Goal: Information Seeking & Learning: Learn about a topic

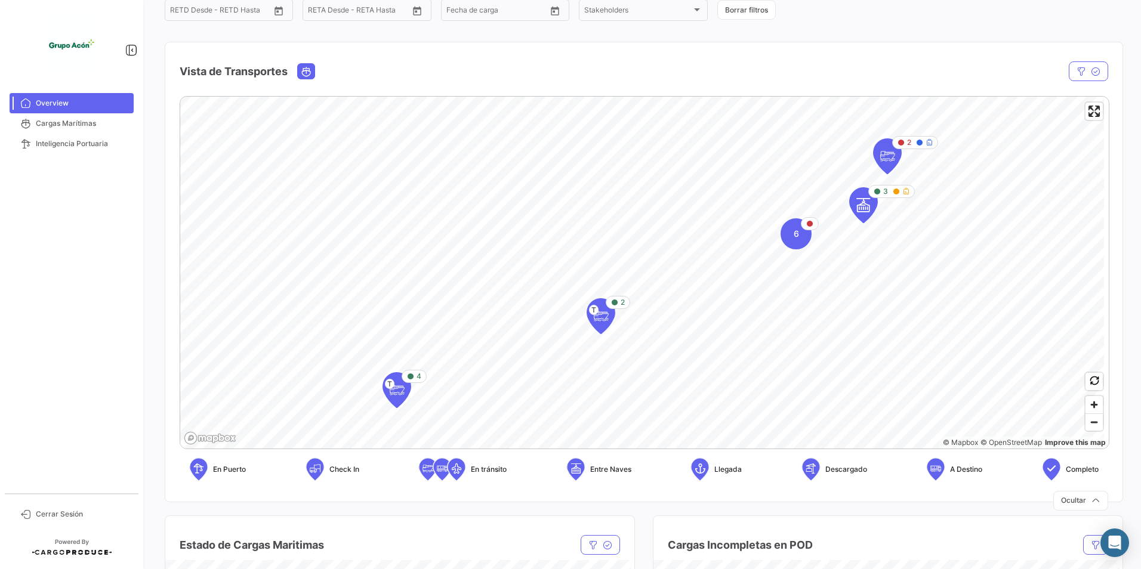
scroll to position [160, 0]
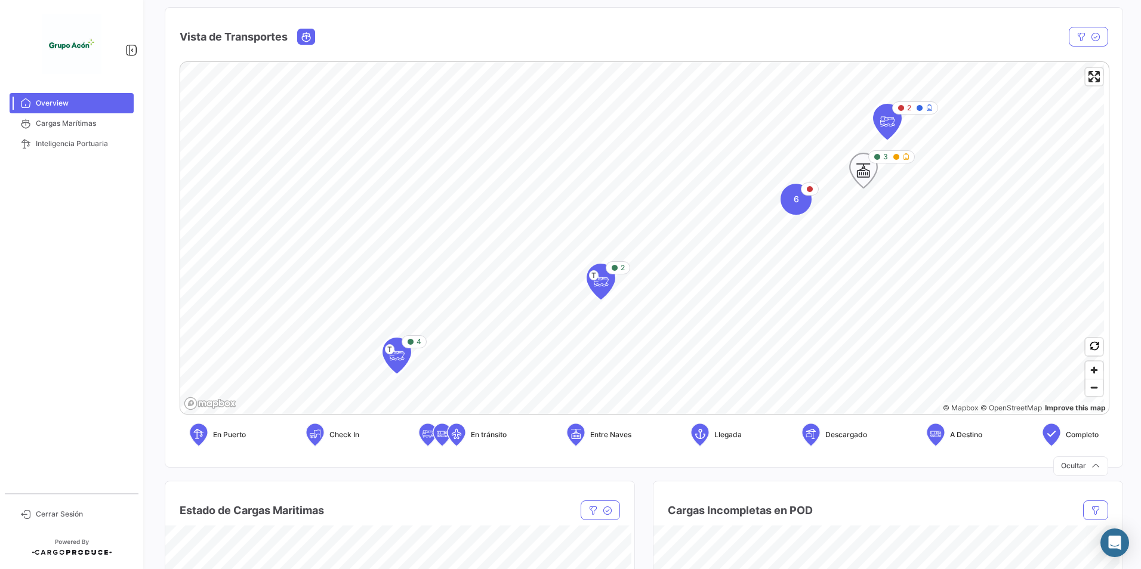
click at [904, 158] on icon "Map marker" at bounding box center [905, 156] width 7 height 7
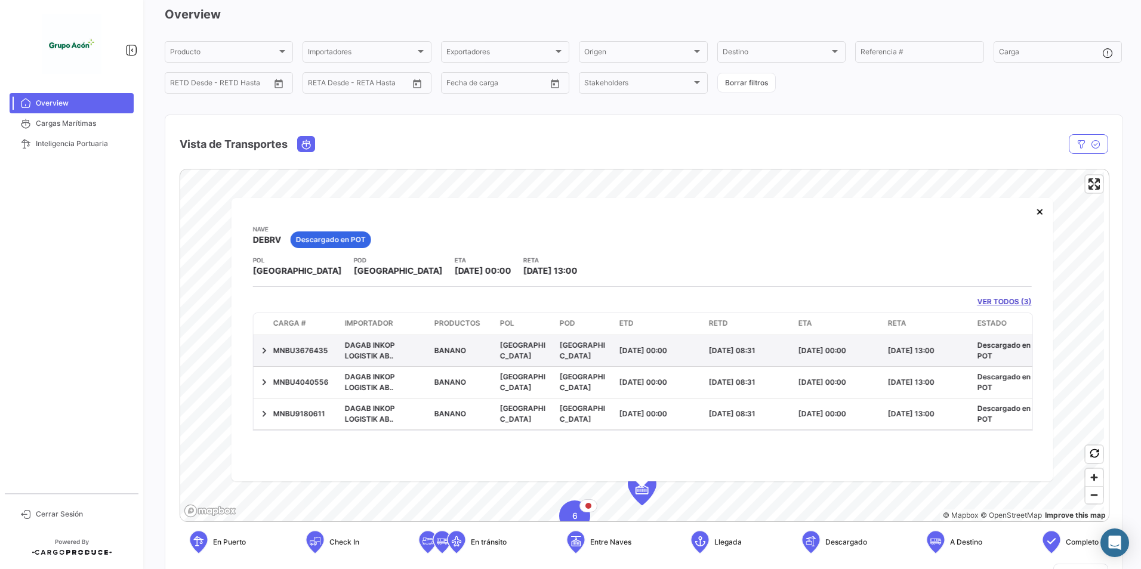
scroll to position [119, 0]
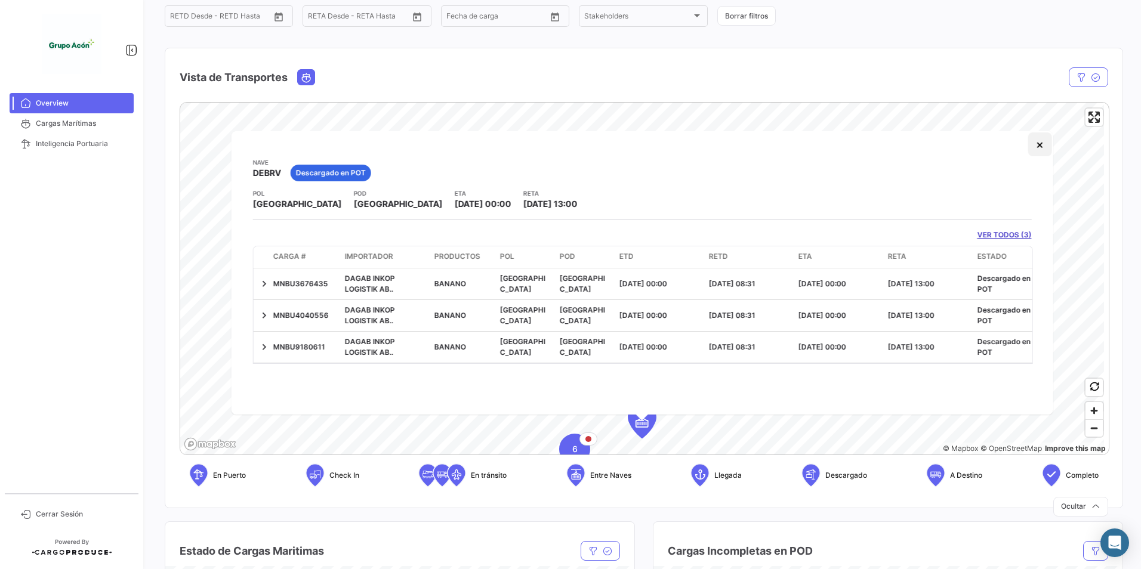
click at [1037, 142] on button "×" at bounding box center [1040, 144] width 24 height 24
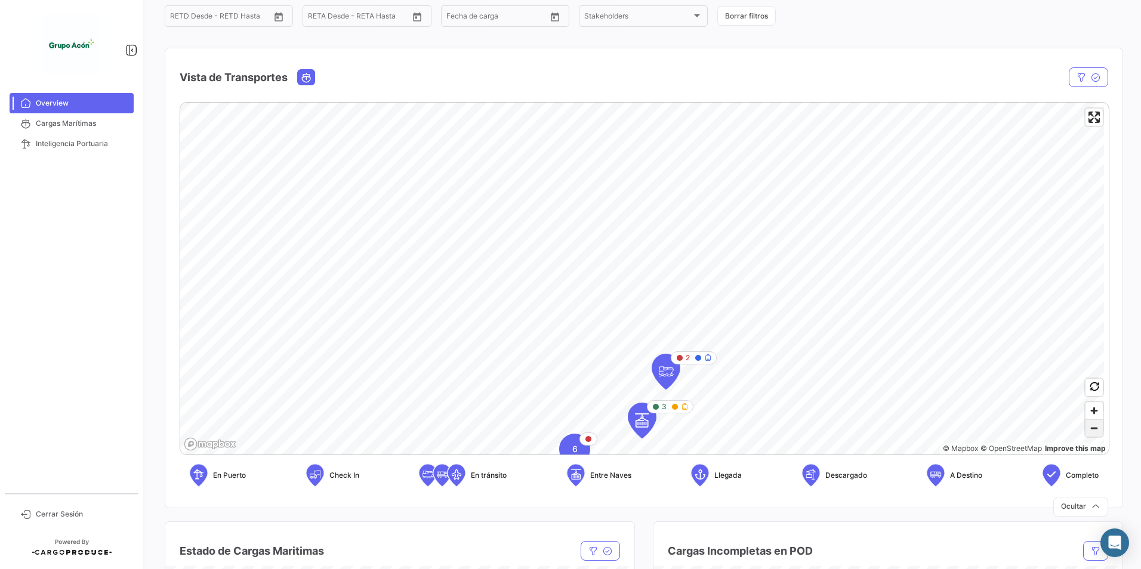
click at [1086, 432] on span "Zoom out" at bounding box center [1094, 428] width 17 height 17
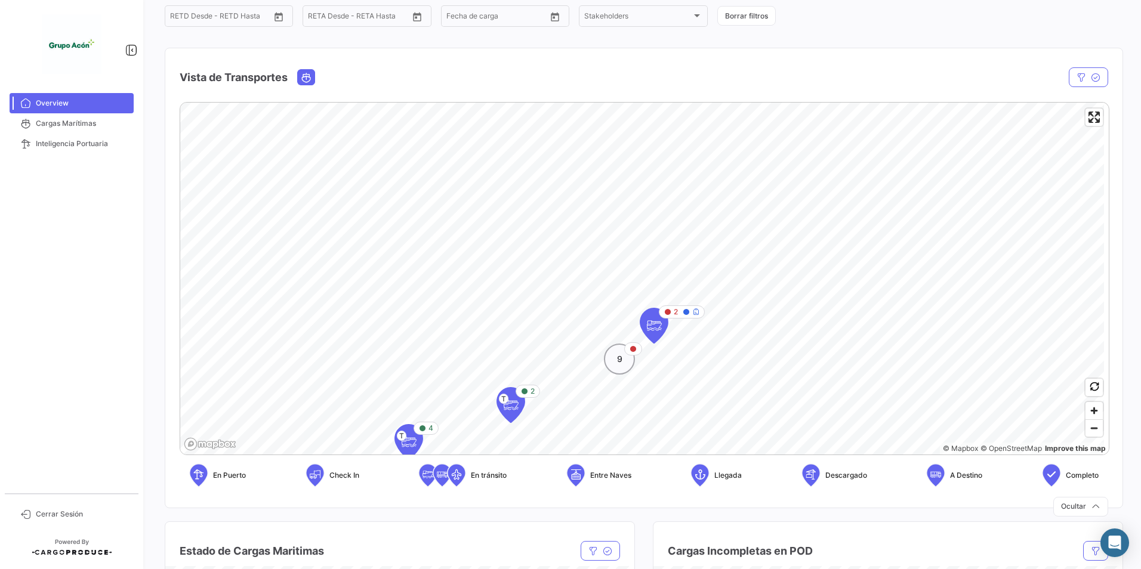
click at [613, 363] on div "9" at bounding box center [619, 359] width 31 height 31
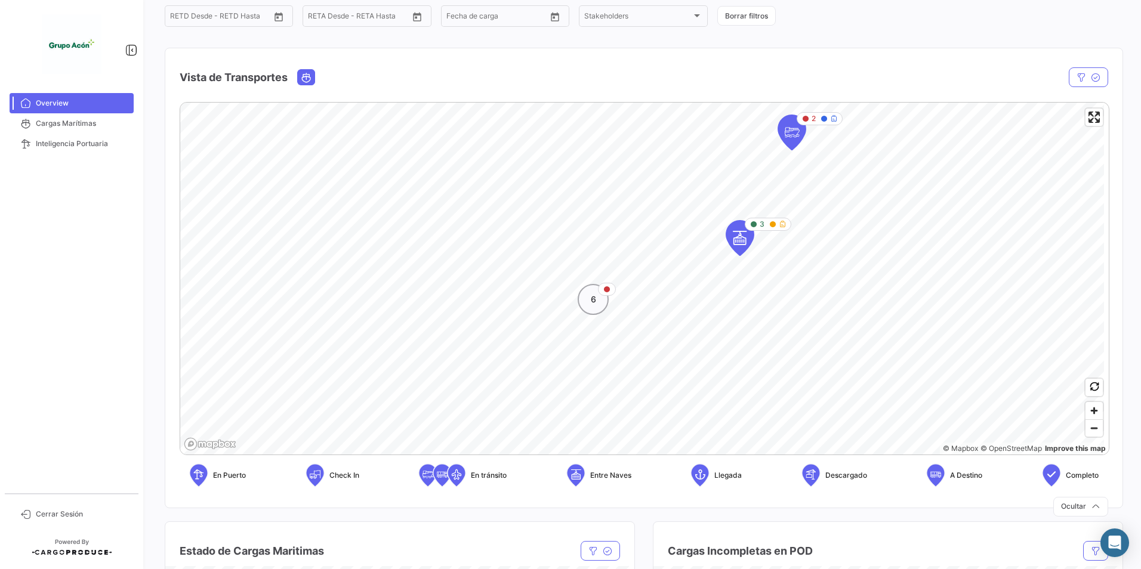
click at [598, 306] on div "6" at bounding box center [593, 299] width 31 height 31
click at [579, 313] on icon "Map marker" at bounding box center [578, 310] width 17 height 25
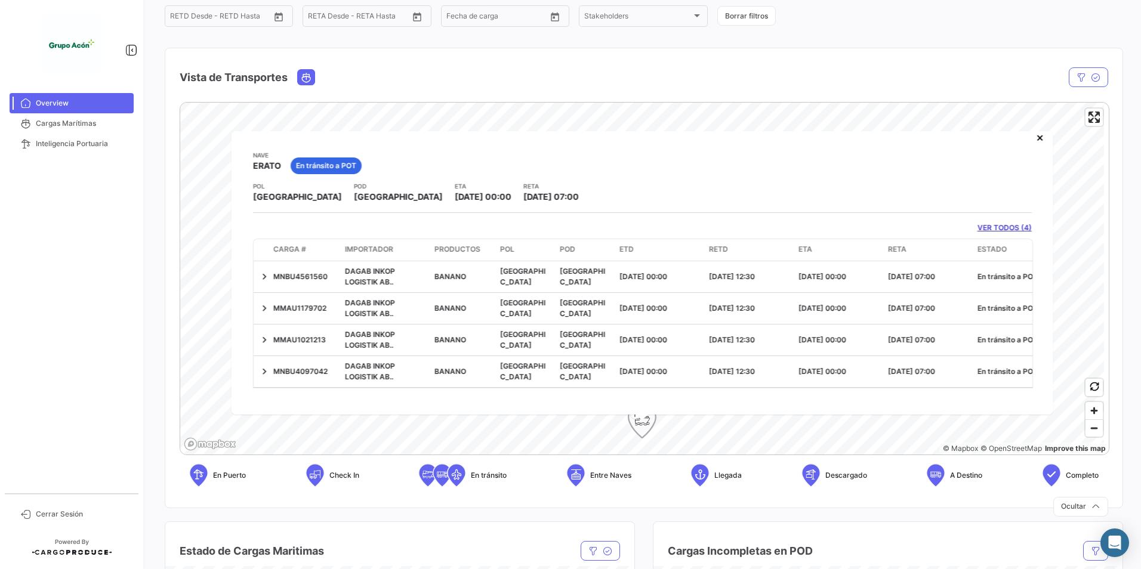
scroll to position [0, 0]
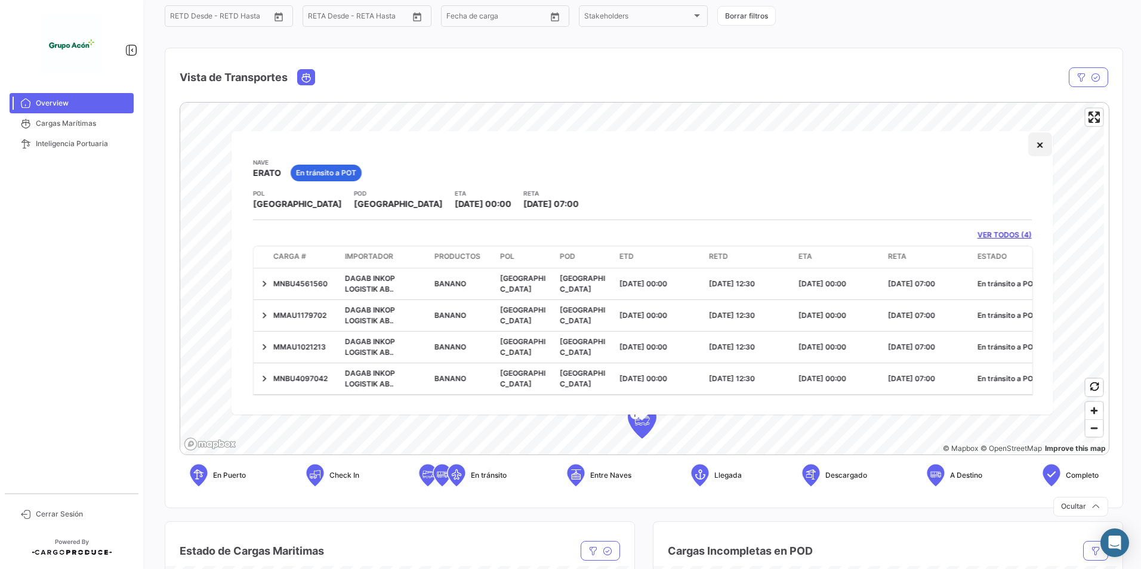
click at [1029, 145] on button "×" at bounding box center [1040, 144] width 24 height 24
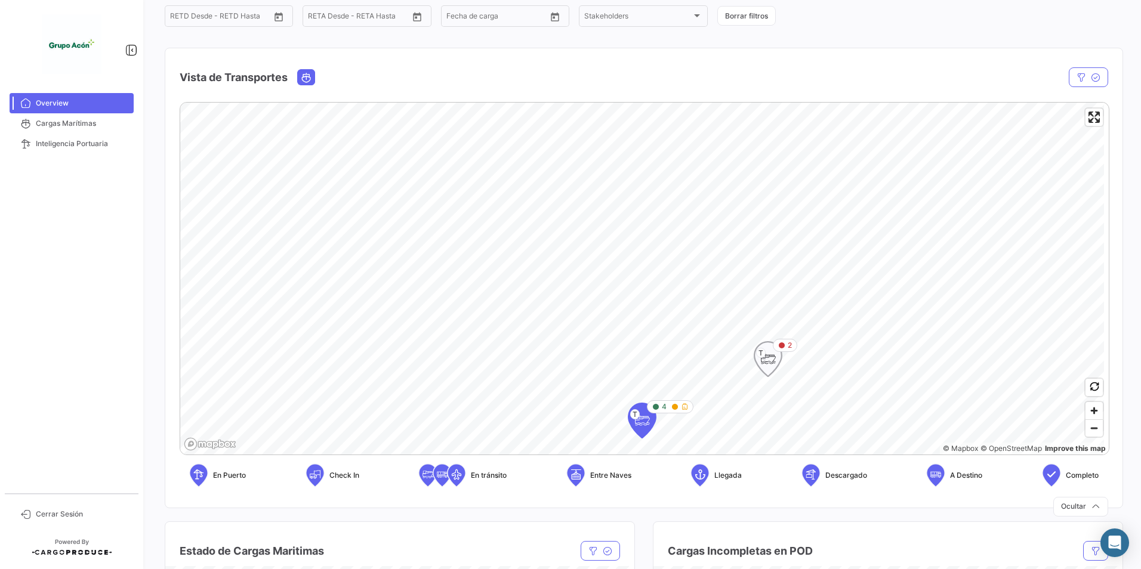
click at [770, 362] on icon "Map marker" at bounding box center [768, 359] width 17 height 25
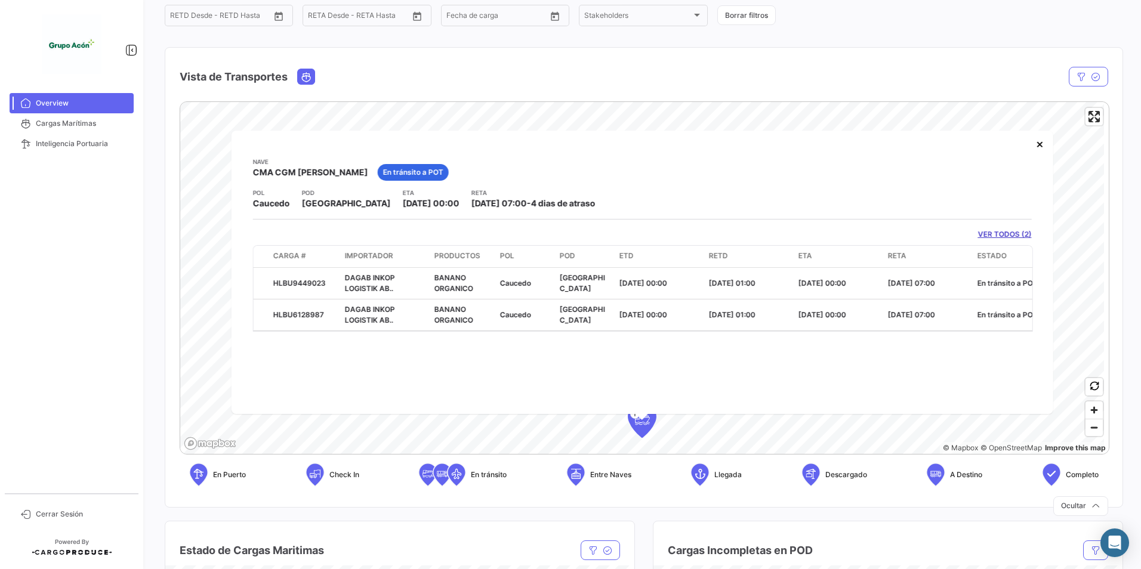
scroll to position [119, 0]
click at [1038, 140] on button "×" at bounding box center [1040, 144] width 24 height 24
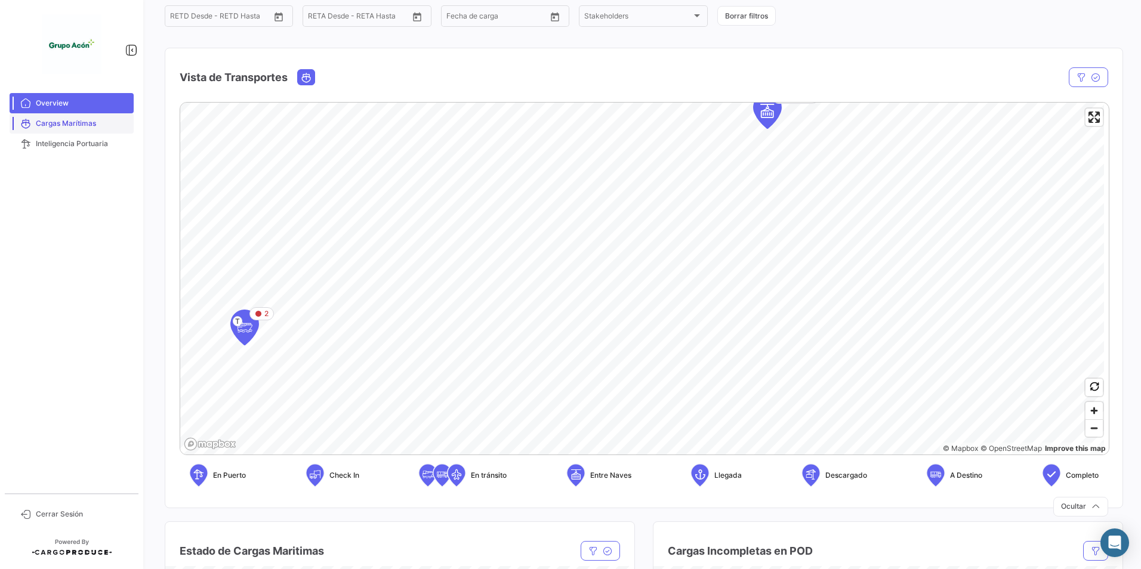
click at [53, 122] on span "Cargas Marítimas" at bounding box center [82, 123] width 93 height 11
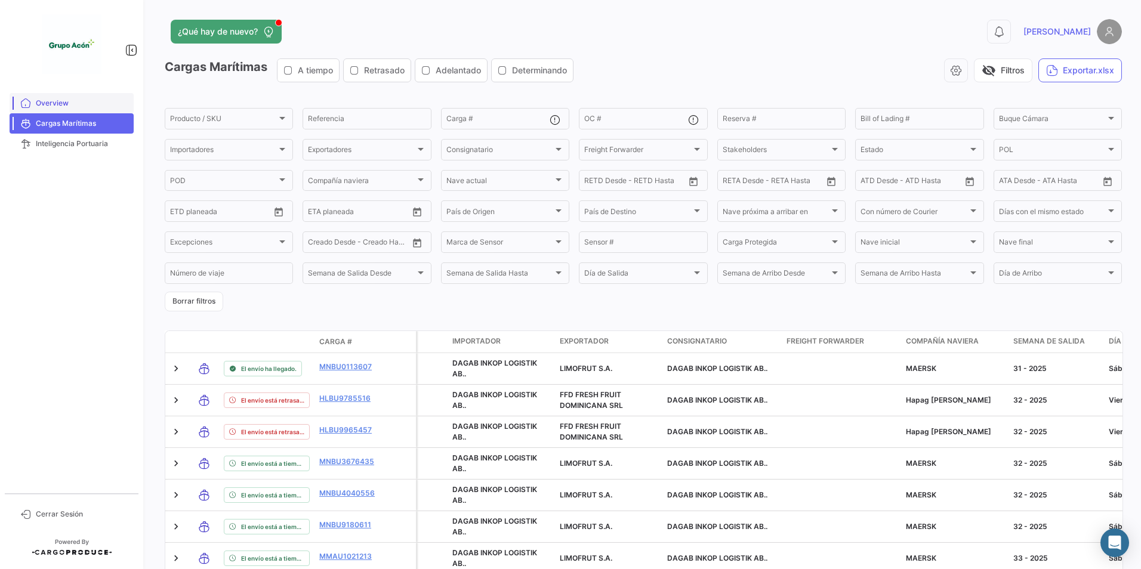
click at [54, 103] on span "Overview" at bounding box center [82, 103] width 93 height 11
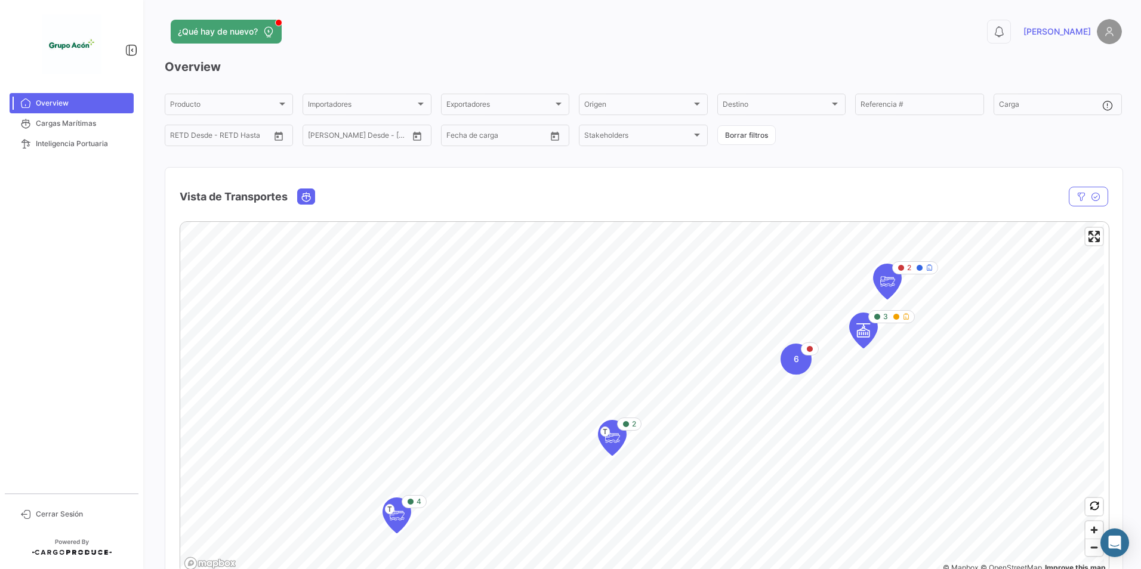
click at [69, 354] on mat-nav-list "Overview Cargas Marítimas Inteligencia Portuaria" at bounding box center [71, 288] width 143 height 400
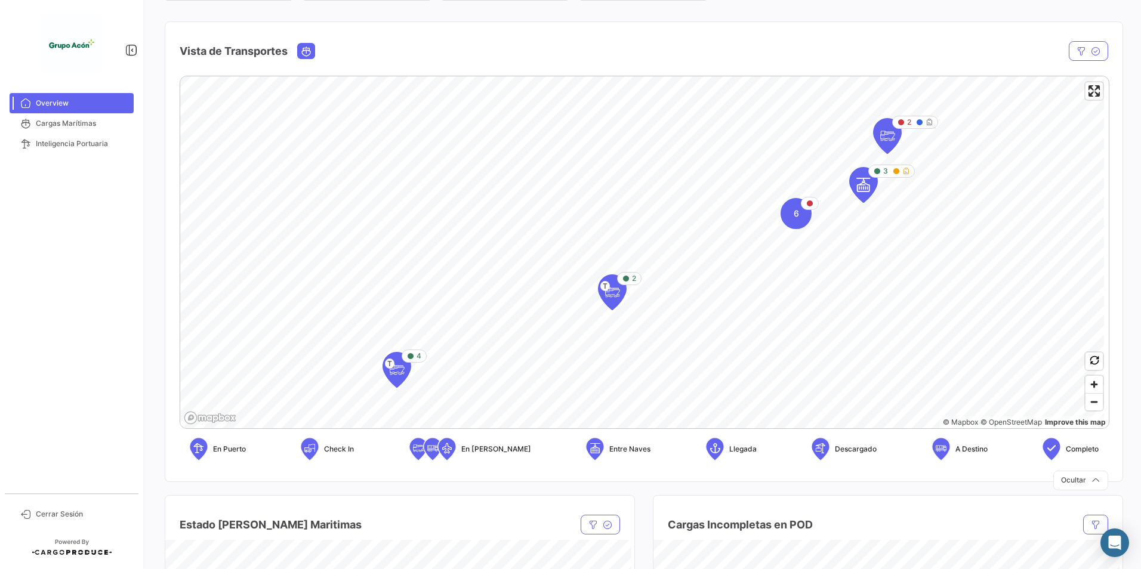
scroll to position [149, 0]
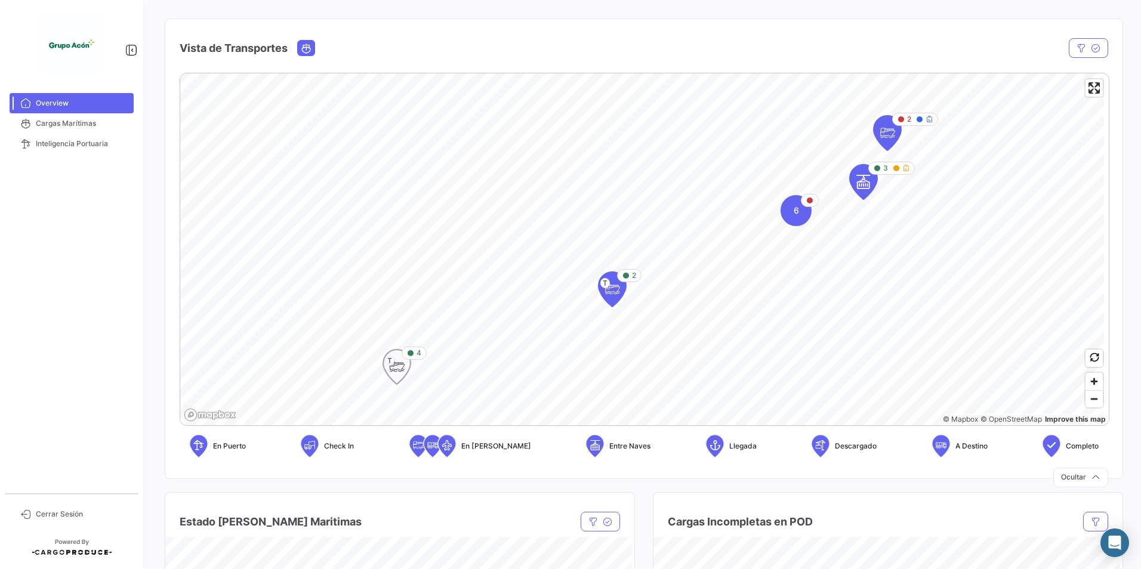
click at [415, 354] on div "4" at bounding box center [414, 353] width 14 height 11
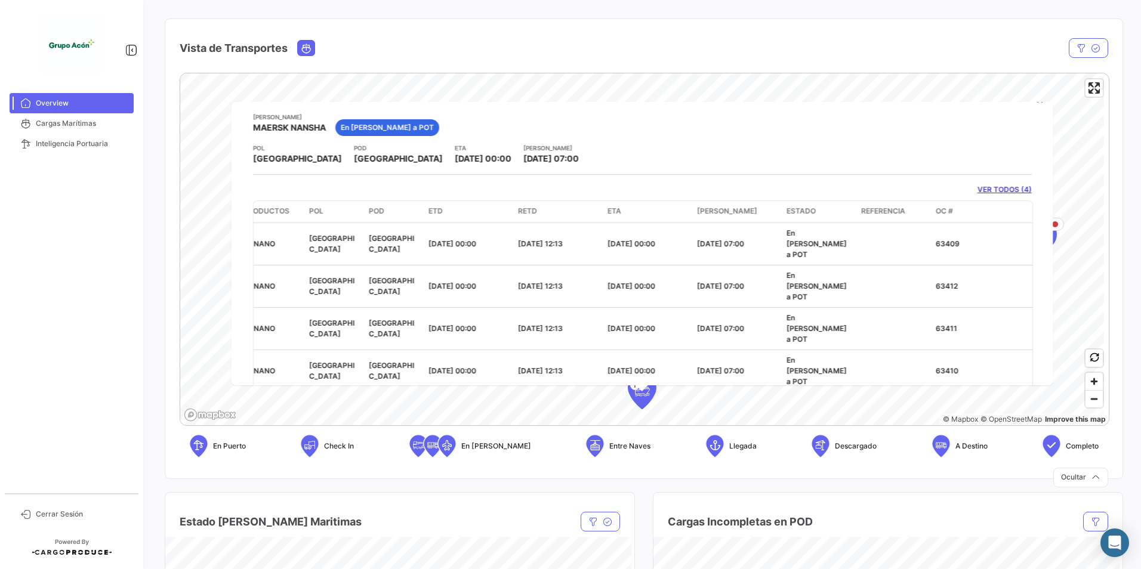
scroll to position [0, 0]
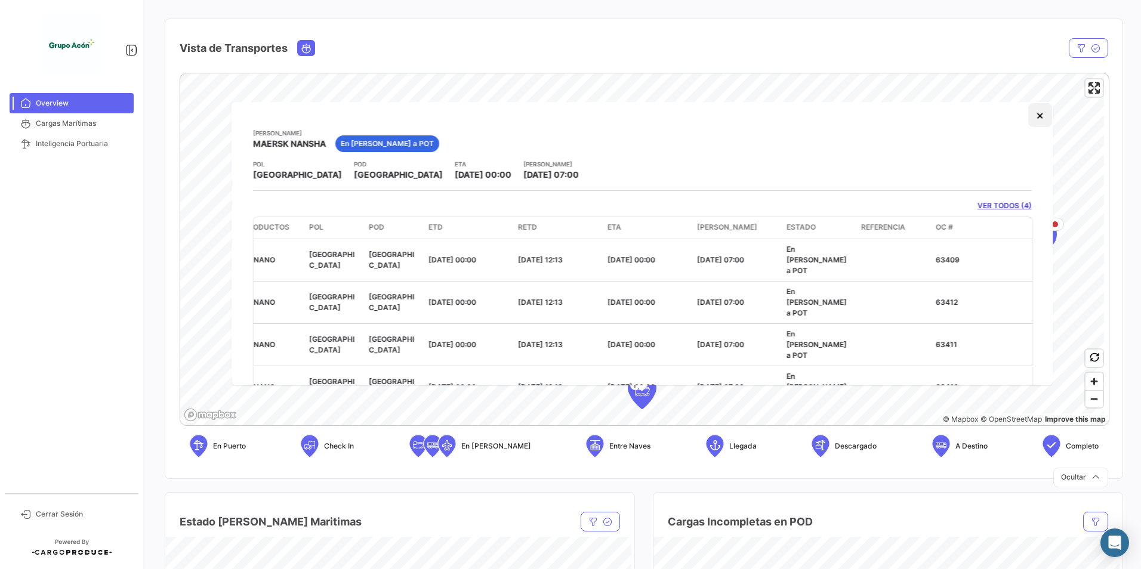
click at [1028, 117] on button "×" at bounding box center [1040, 115] width 24 height 24
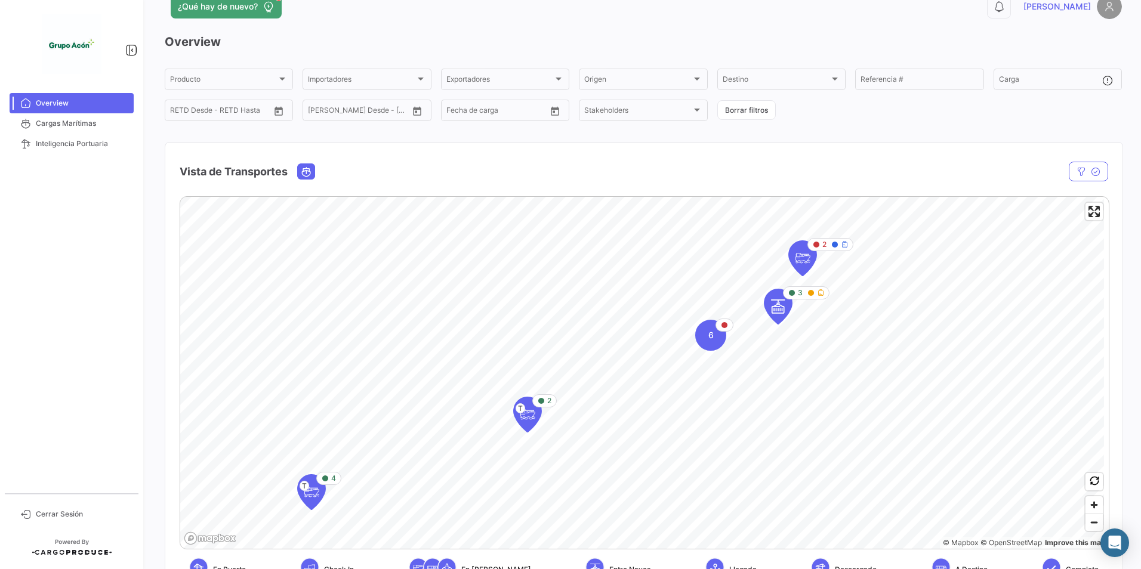
scroll to position [8, 0]
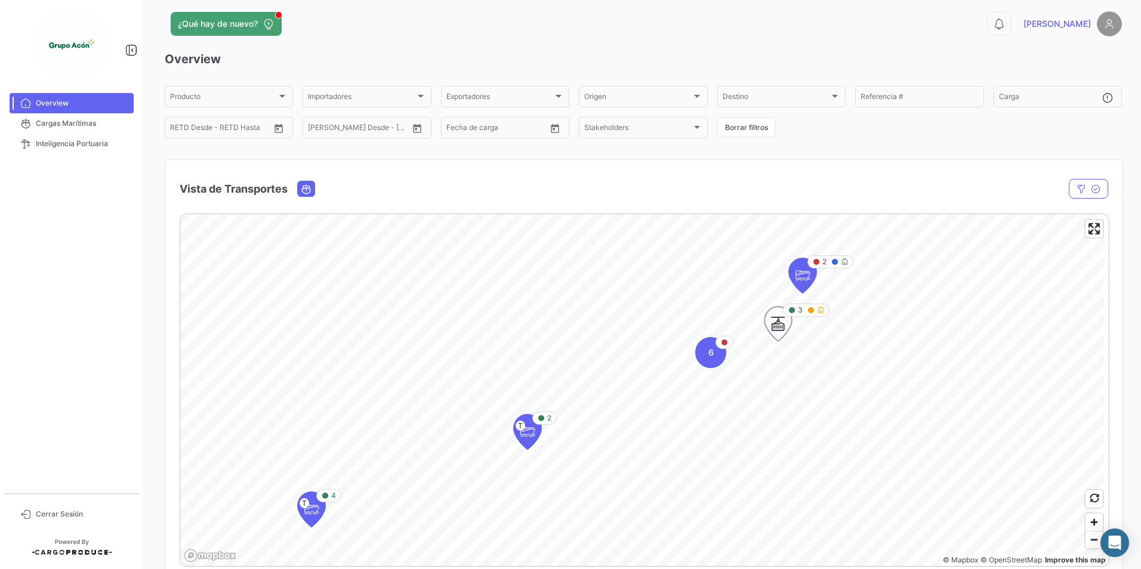
click at [821, 310] on icon "Map marker" at bounding box center [820, 310] width 7 height 7
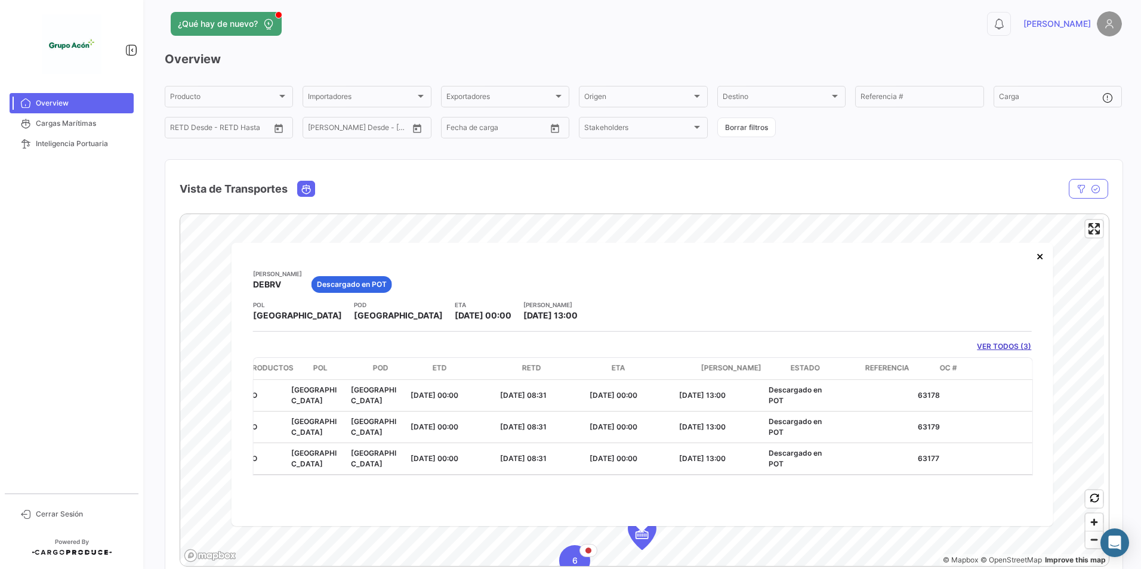
scroll to position [0, 0]
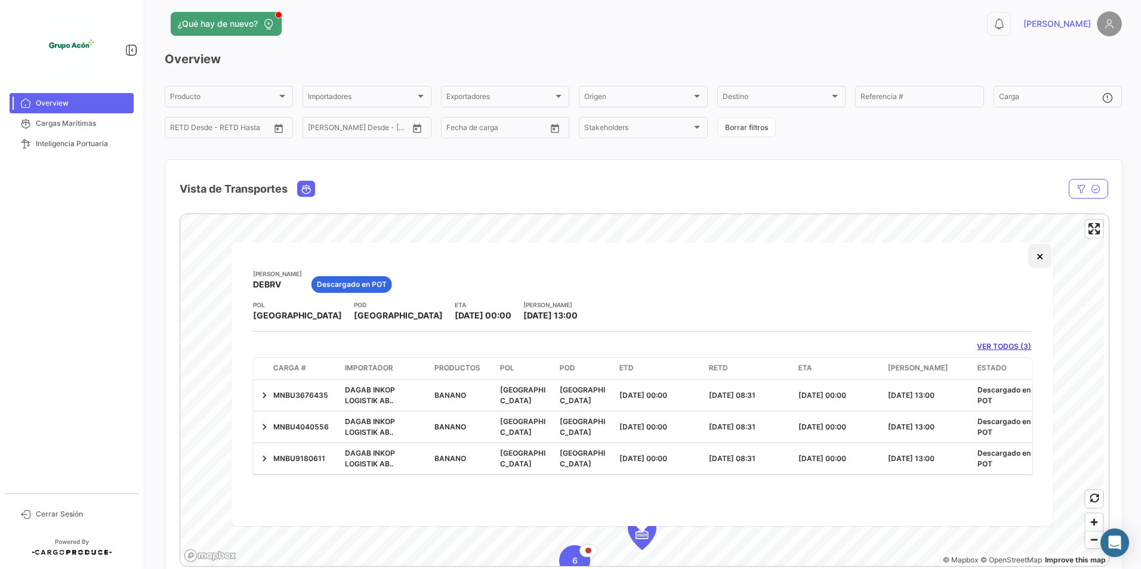
click at [1040, 253] on button "×" at bounding box center [1040, 256] width 24 height 24
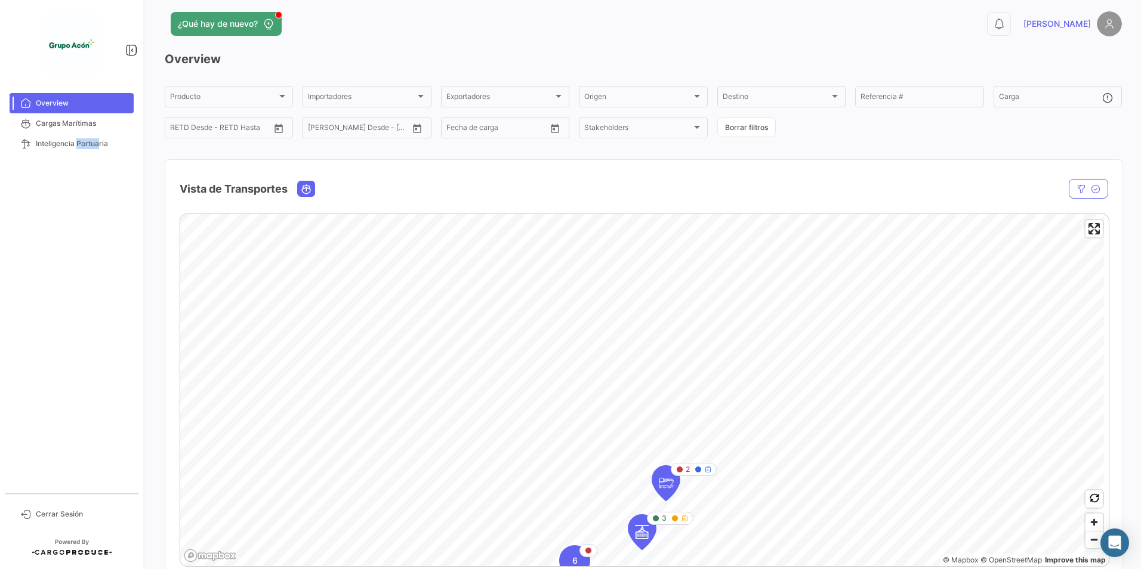
drag, startPoint x: 75, startPoint y: 368, endPoint x: 100, endPoint y: 248, distance: 122.5
click at [100, 248] on mat-nav-list "Overview Cargas Marítimas Inteligencia Portuaria" at bounding box center [71, 288] width 143 height 400
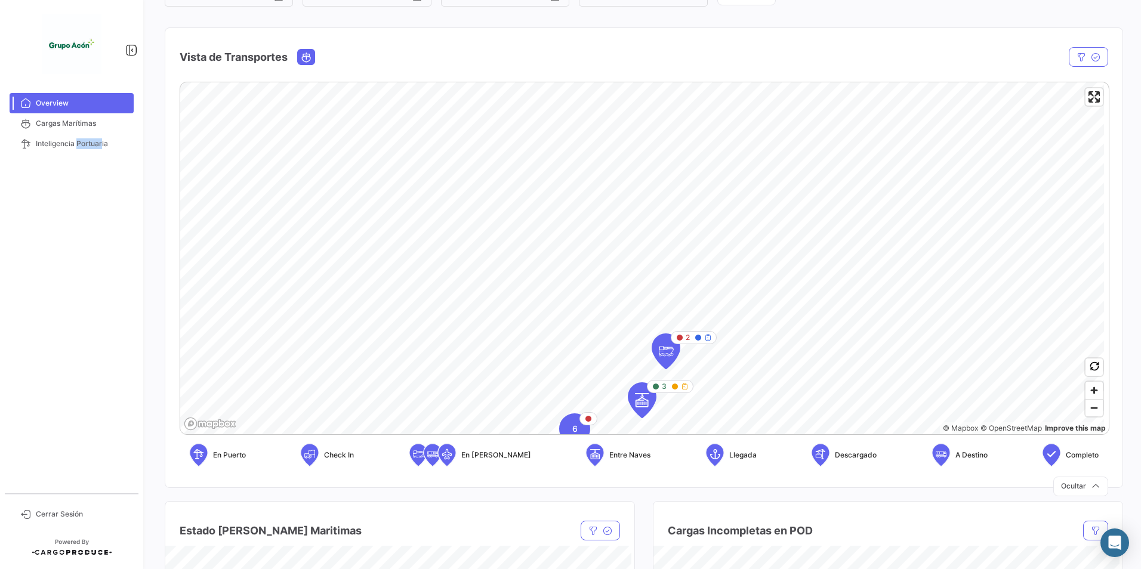
scroll to position [122, 0]
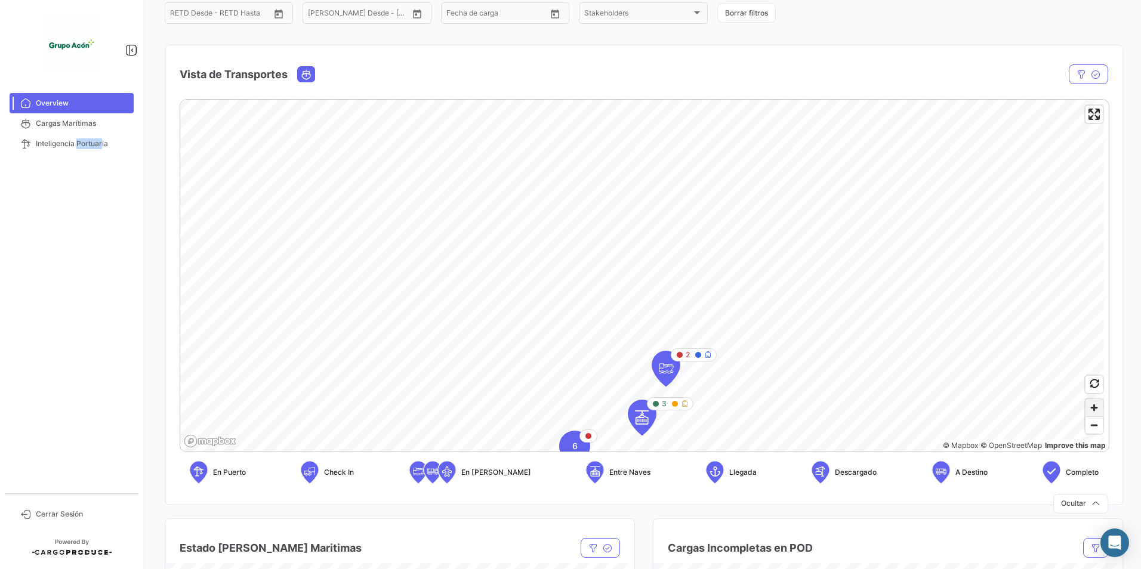
click at [1092, 415] on span "Zoom in" at bounding box center [1094, 407] width 17 height 17
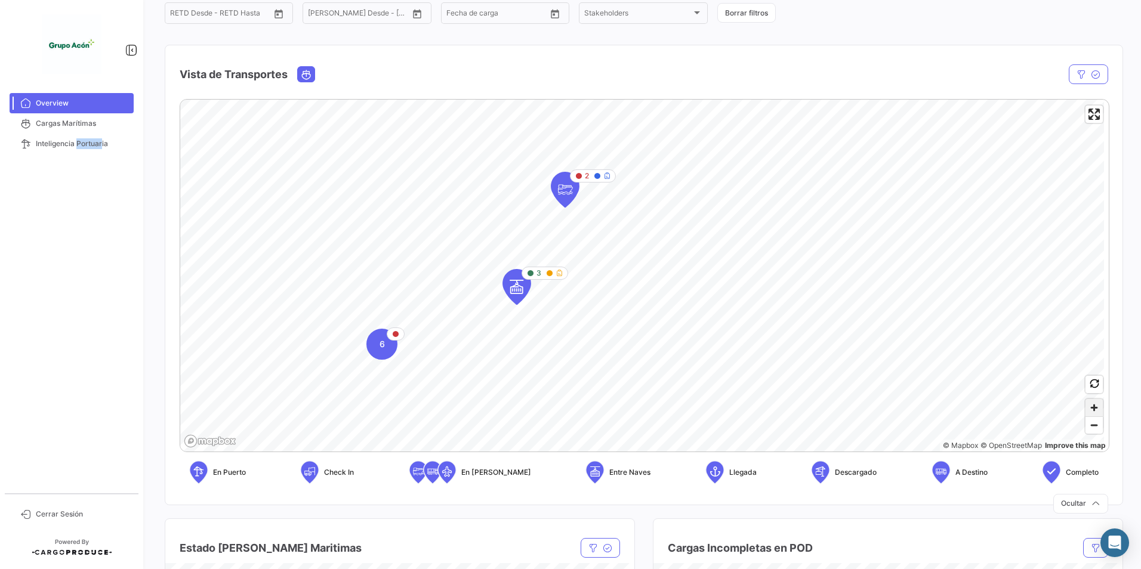
click at [1086, 407] on span "Zoom in" at bounding box center [1094, 407] width 17 height 17
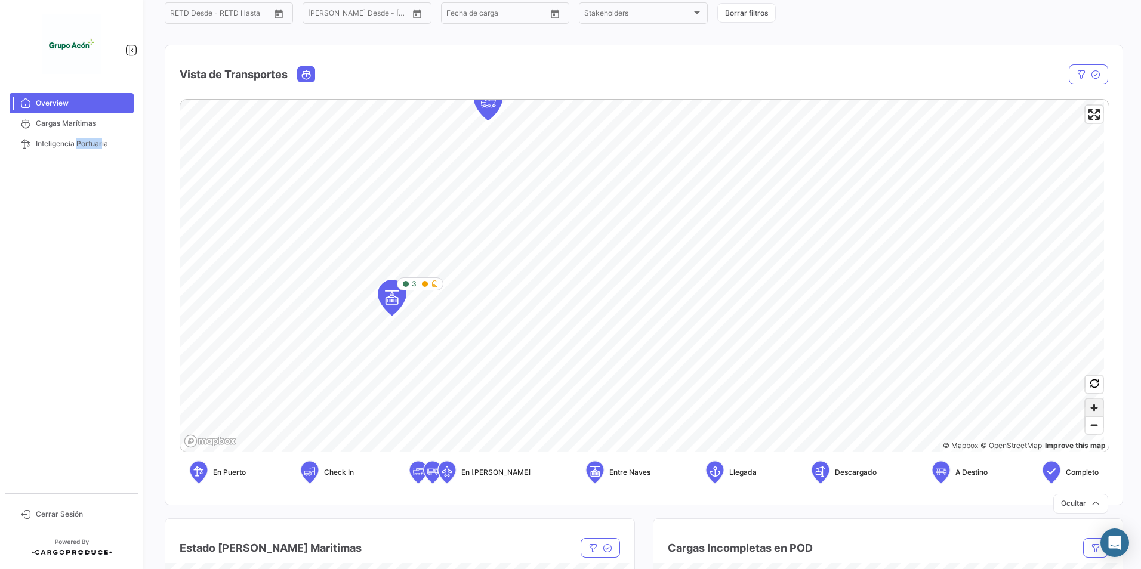
click at [1086, 407] on span "Zoom in" at bounding box center [1094, 407] width 17 height 17
click at [1086, 409] on span "Zoom in" at bounding box center [1094, 407] width 17 height 17
click at [346, 344] on icon "Map marker" at bounding box center [353, 340] width 17 height 25
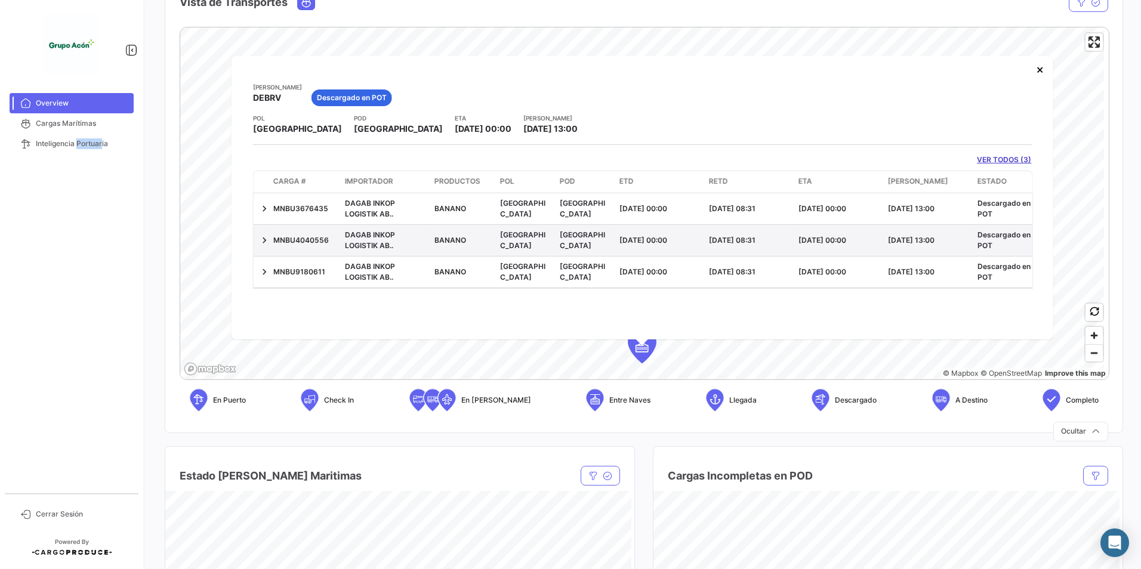
scroll to position [182, 0]
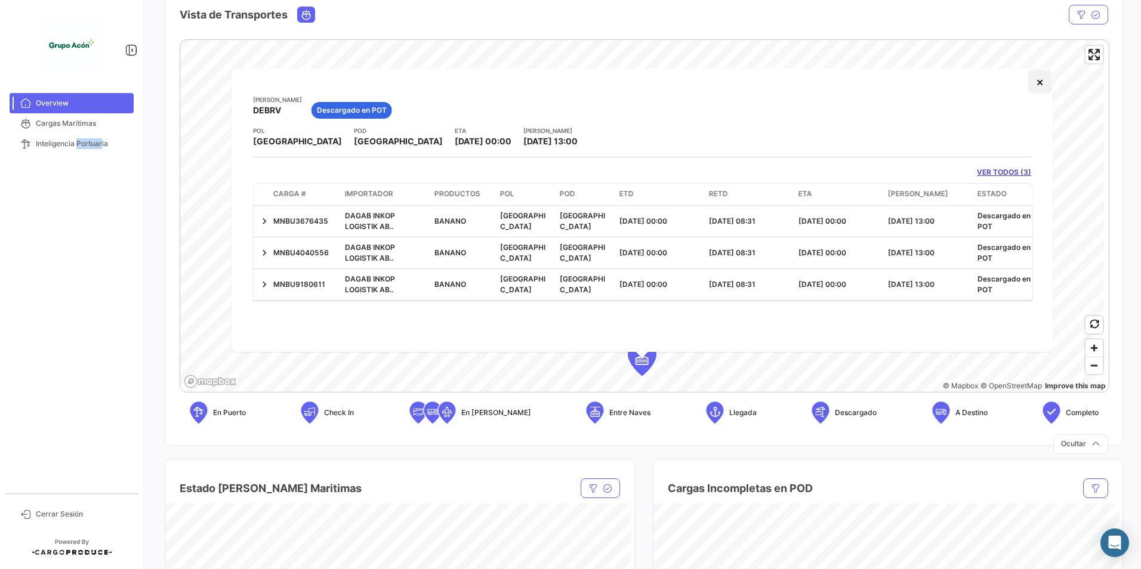
click at [1035, 83] on button "×" at bounding box center [1040, 82] width 24 height 24
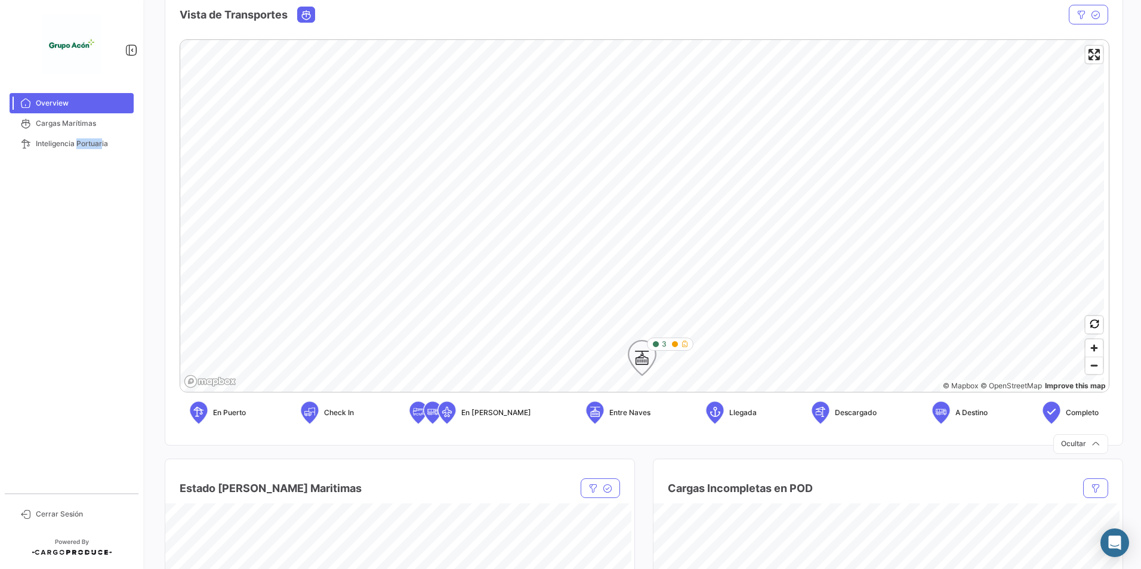
click at [686, 346] on icon "Map marker" at bounding box center [684, 344] width 7 height 7
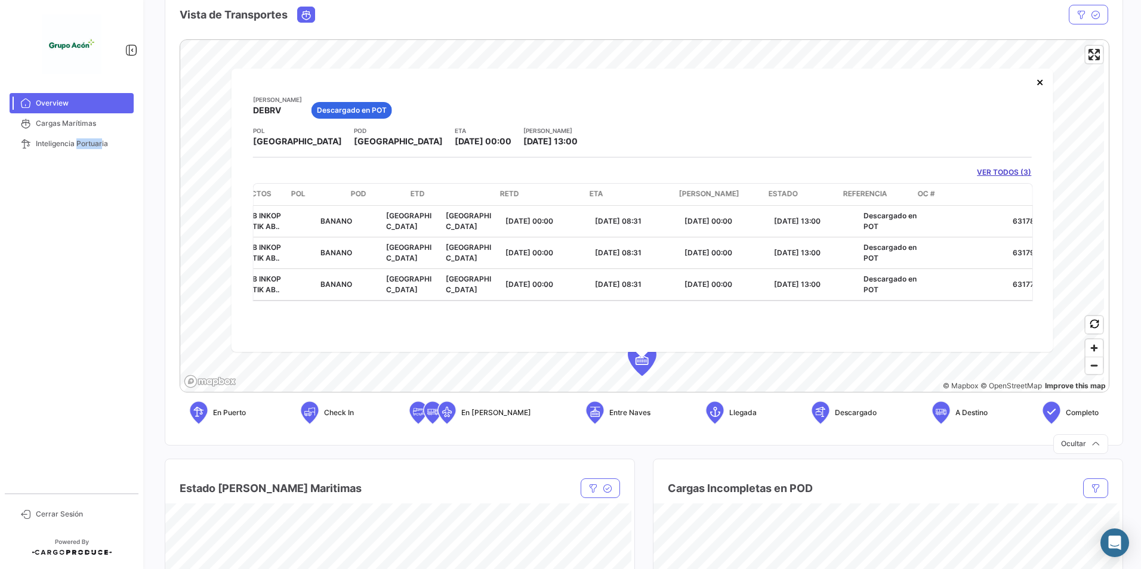
scroll to position [0, 209]
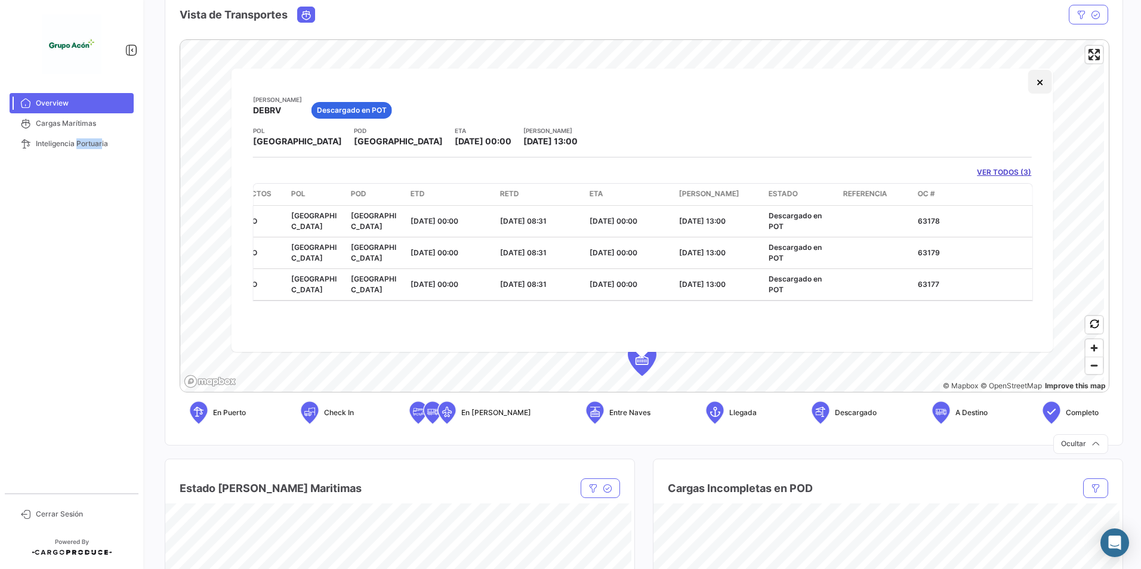
click at [1036, 87] on button "×" at bounding box center [1040, 82] width 24 height 24
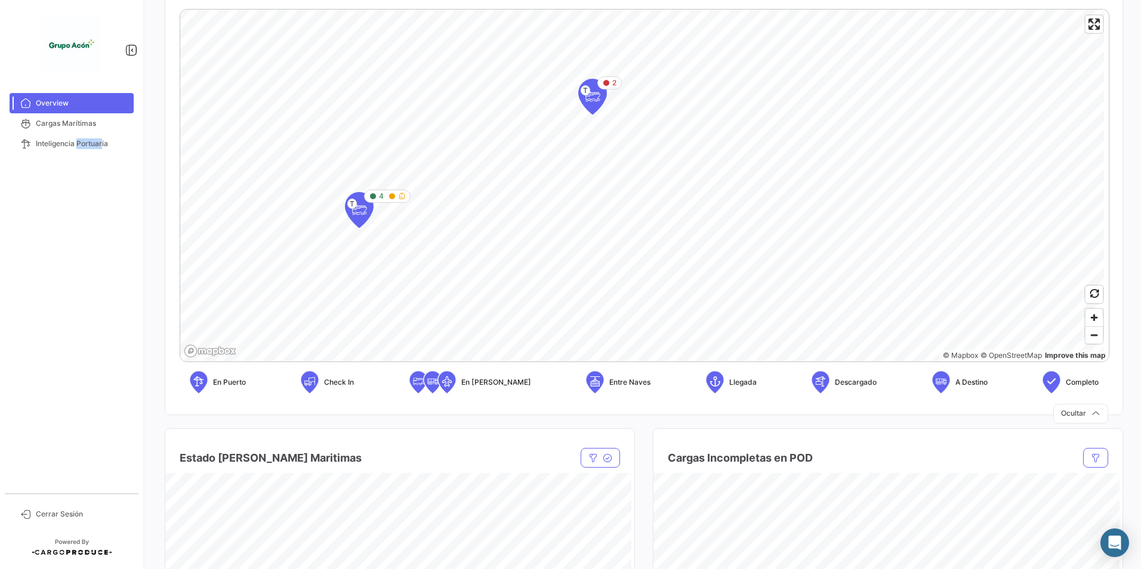
scroll to position [194, 0]
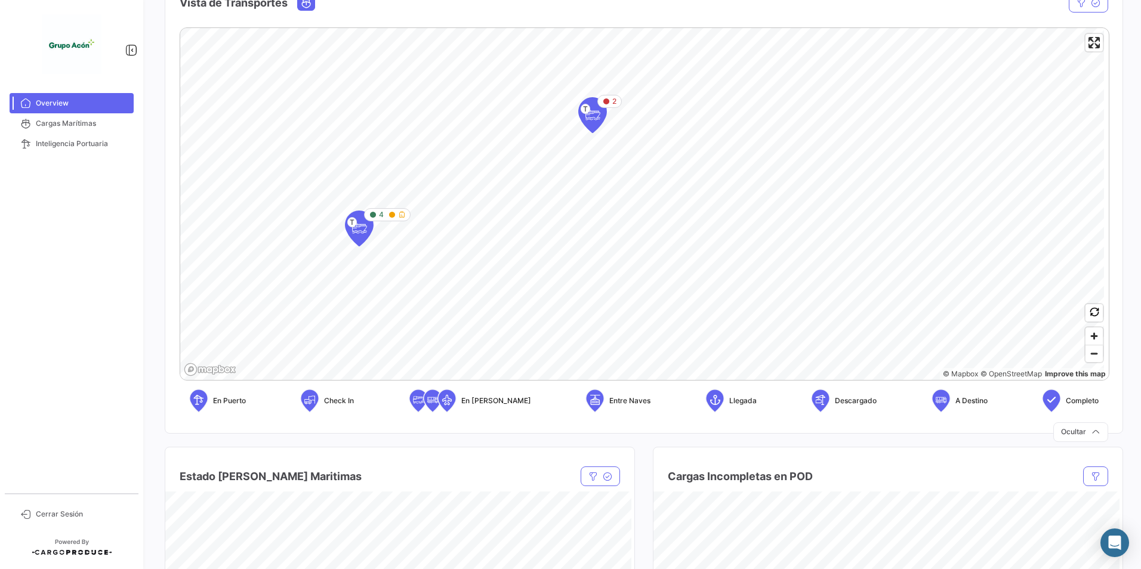
click at [935, 400] on icon at bounding box center [941, 399] width 12 height 25
click at [1086, 355] on span "Zoom out" at bounding box center [1094, 354] width 17 height 17
click at [1086, 354] on span "Zoom out" at bounding box center [1094, 354] width 17 height 17
click at [626, 206] on icon "Map marker" at bounding box center [623, 210] width 17 height 25
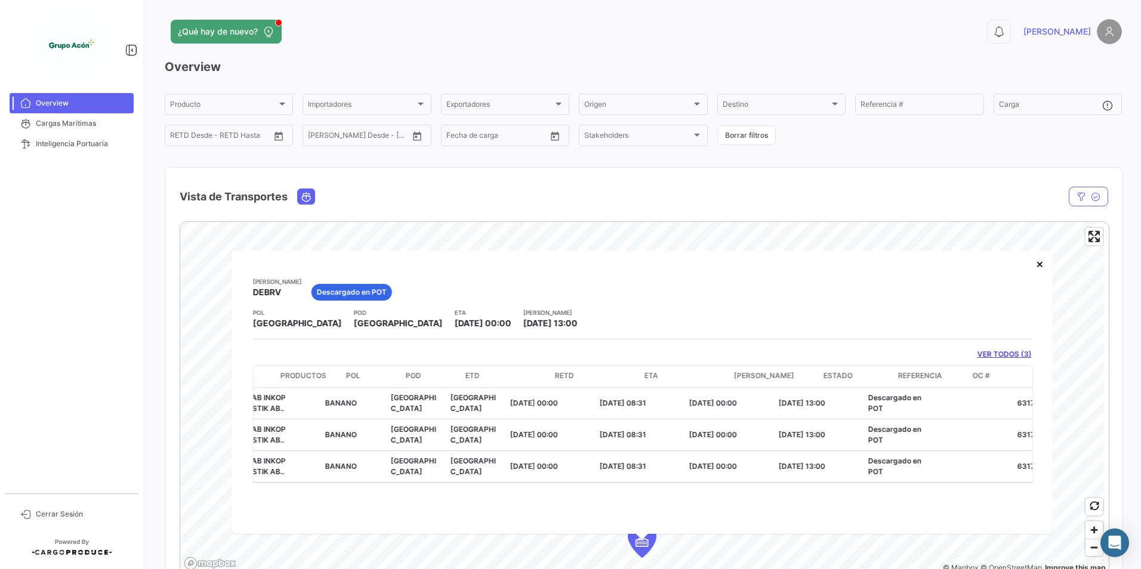
scroll to position [0, 209]
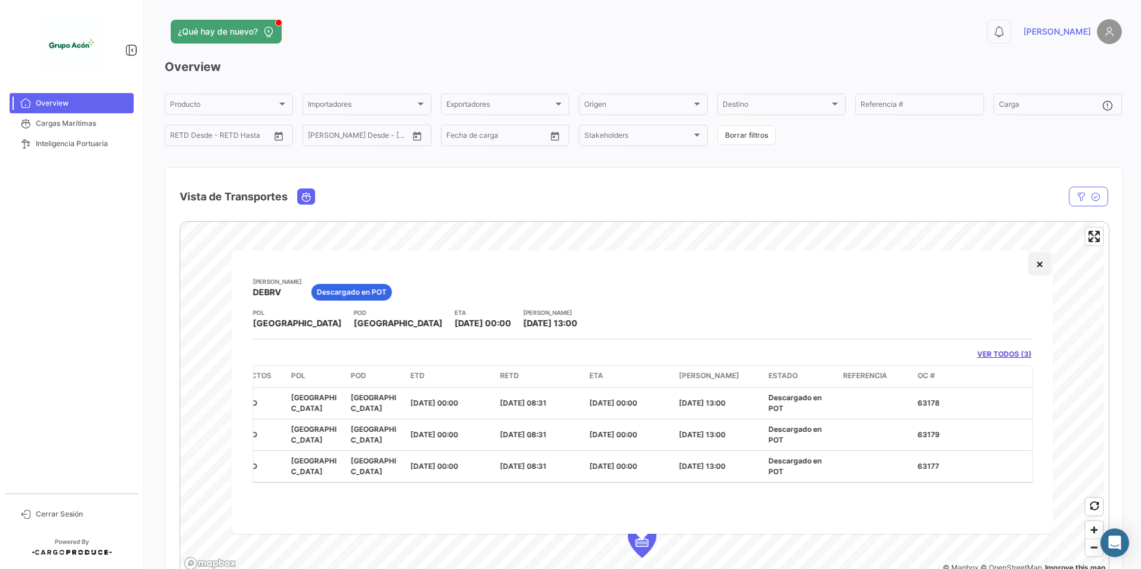
click at [1040, 256] on button "×" at bounding box center [1040, 264] width 24 height 24
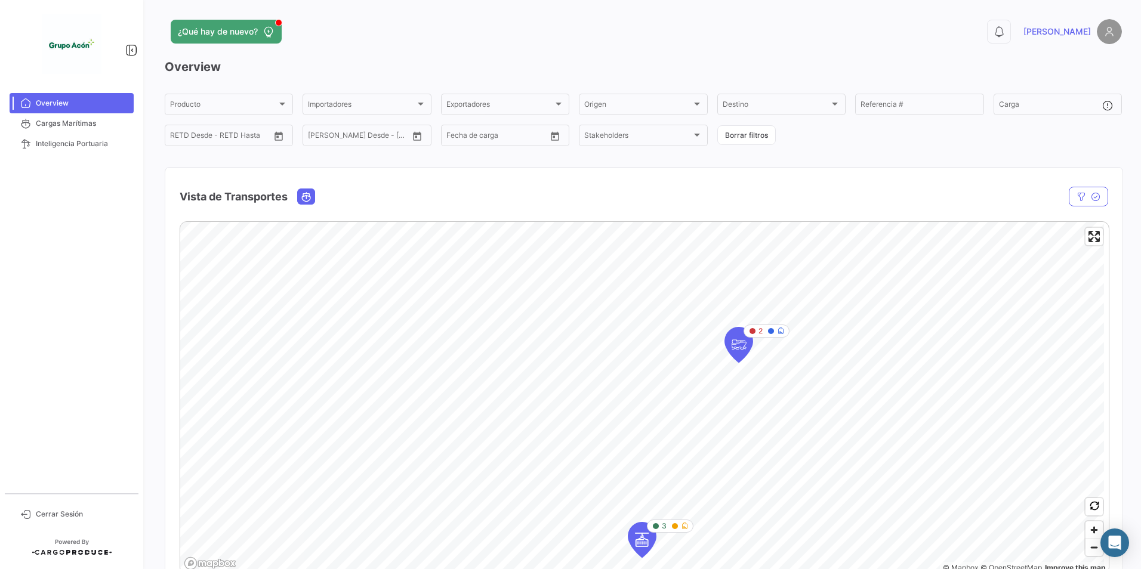
click at [91, 350] on mat-nav-list "Overview Cargas Marítimas Inteligencia Portuaria" at bounding box center [71, 288] width 143 height 400
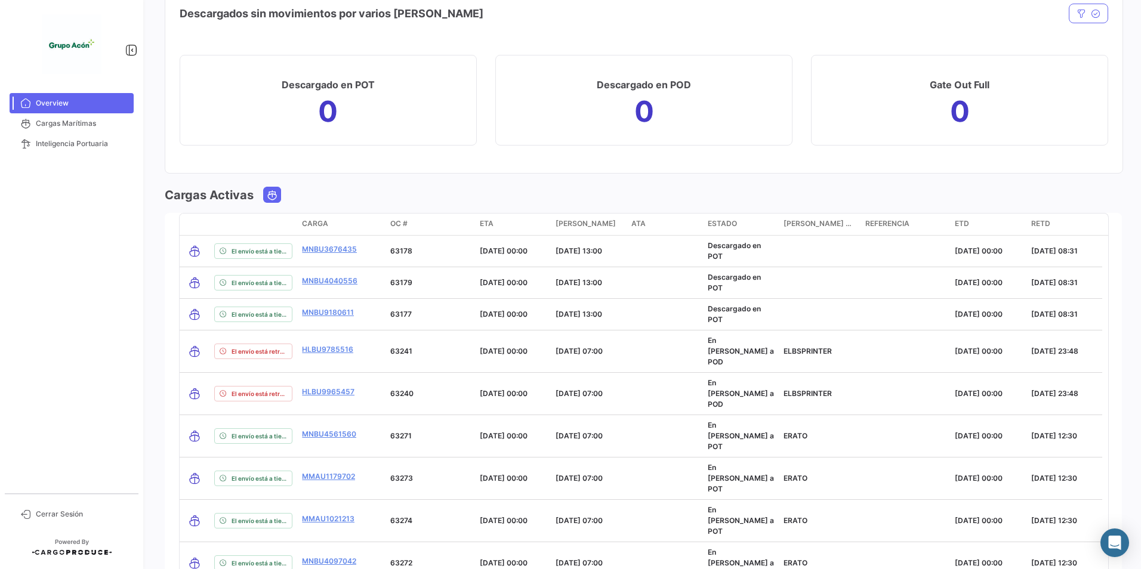
scroll to position [969, 0]
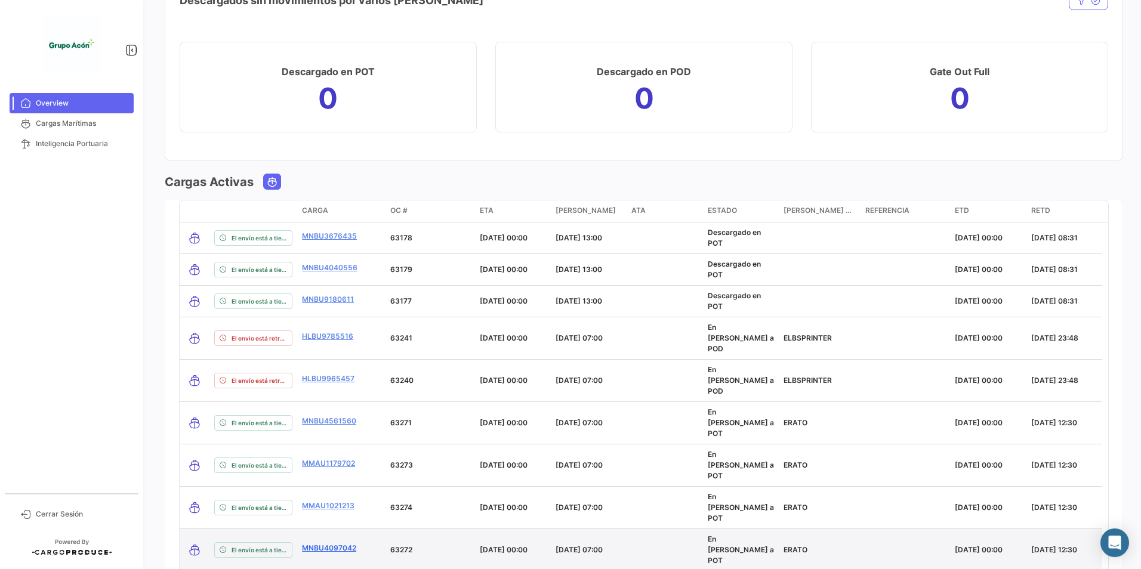
click at [333, 543] on link "MNBU4097042" at bounding box center [329, 548] width 54 height 11
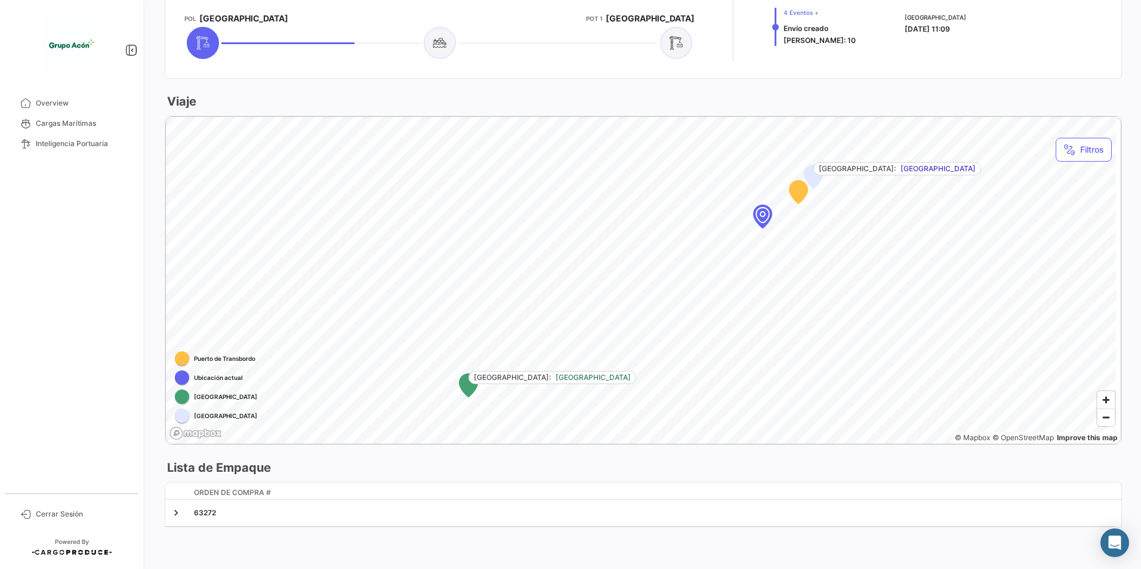
scroll to position [575, 0]
click at [58, 121] on span "Cargas Marítimas" at bounding box center [82, 123] width 93 height 11
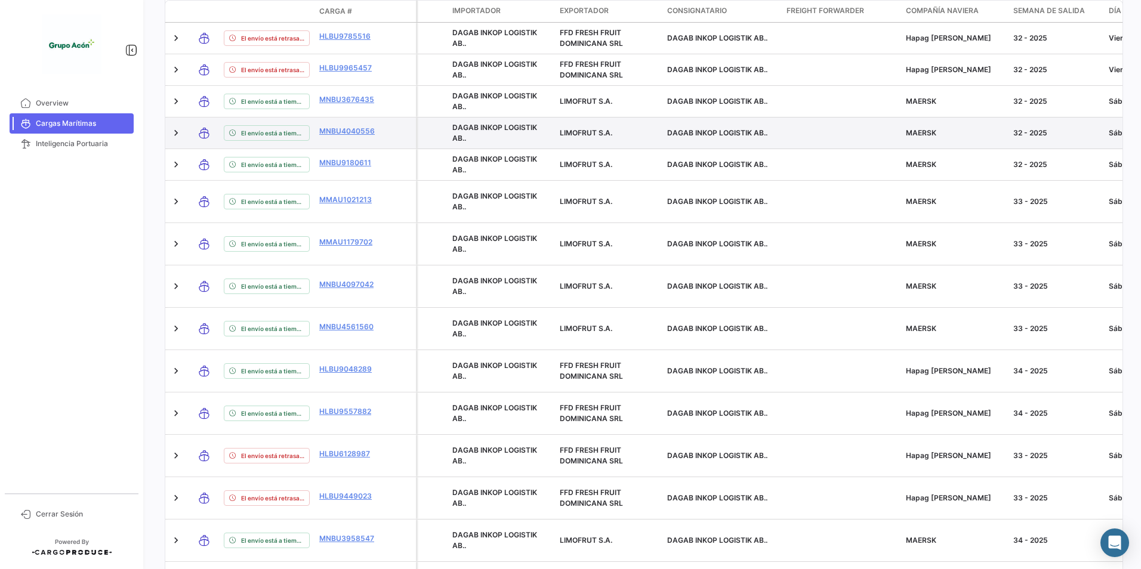
scroll to position [415, 0]
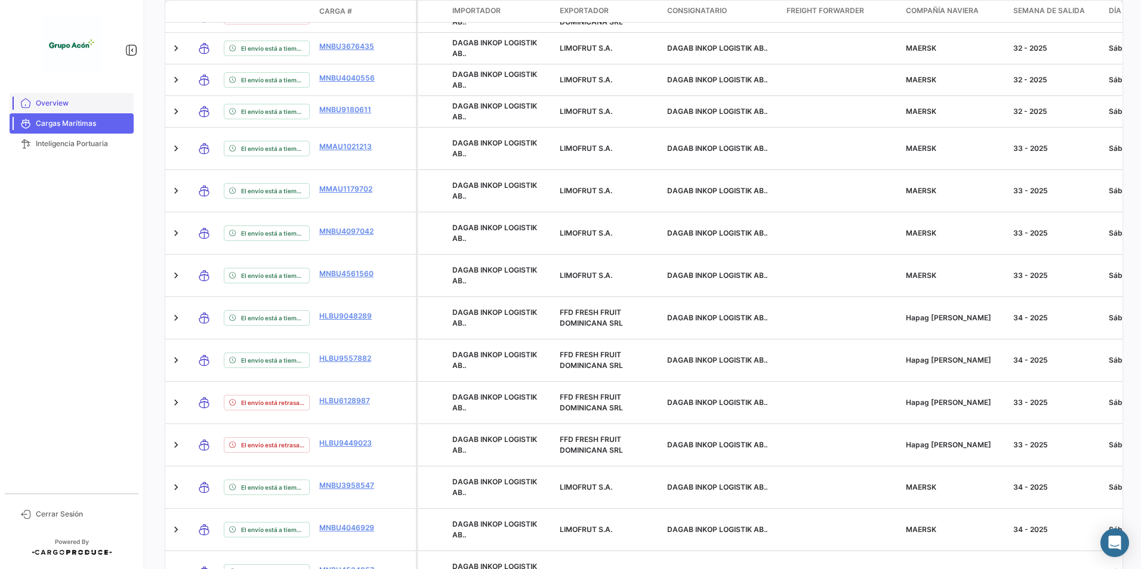
click at [44, 97] on link "Overview" at bounding box center [72, 103] width 124 height 20
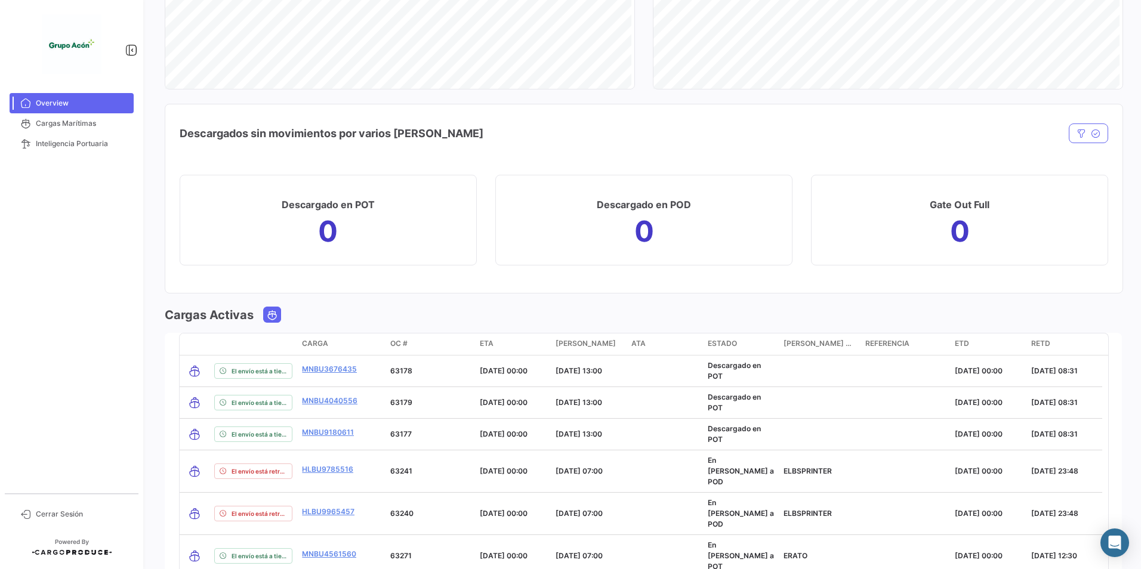
scroll to position [1029, 0]
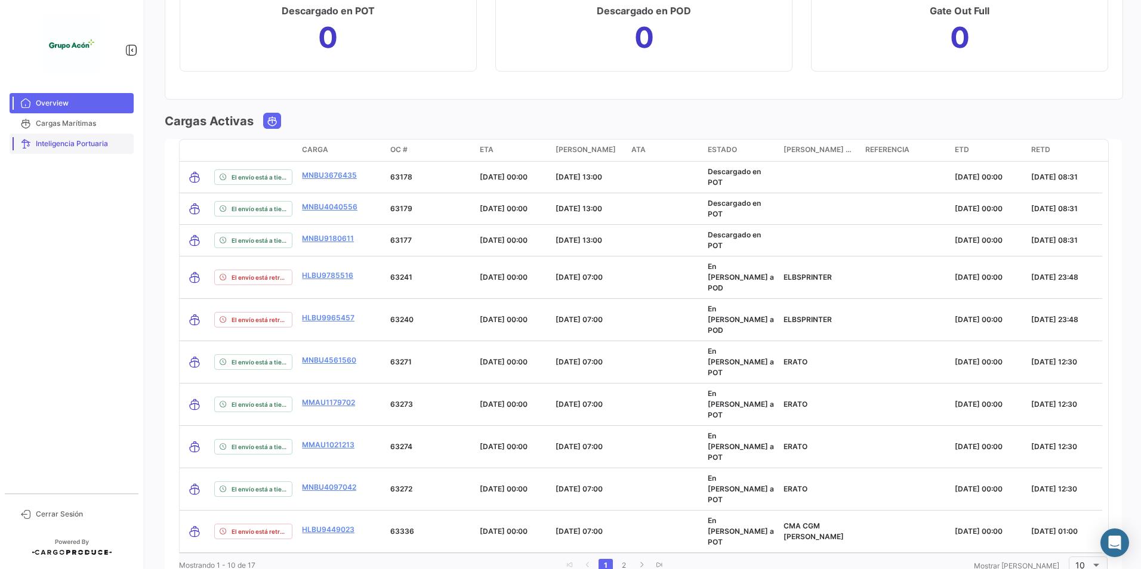
click at [64, 146] on span "Inteligencia Portuaria" at bounding box center [82, 143] width 93 height 11
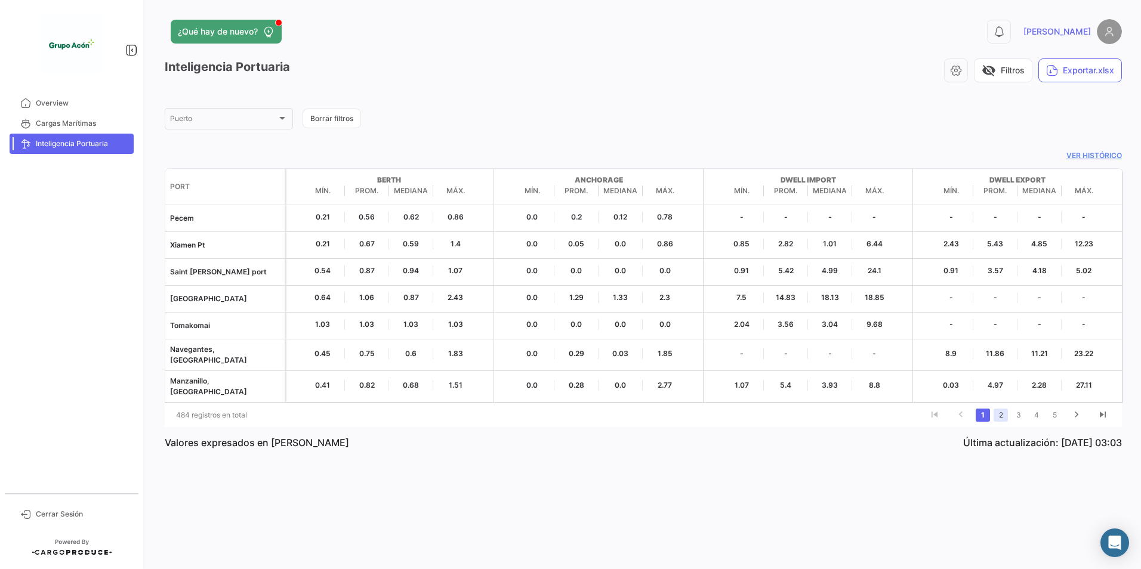
click at [1001, 409] on link "2" at bounding box center [1001, 415] width 14 height 13
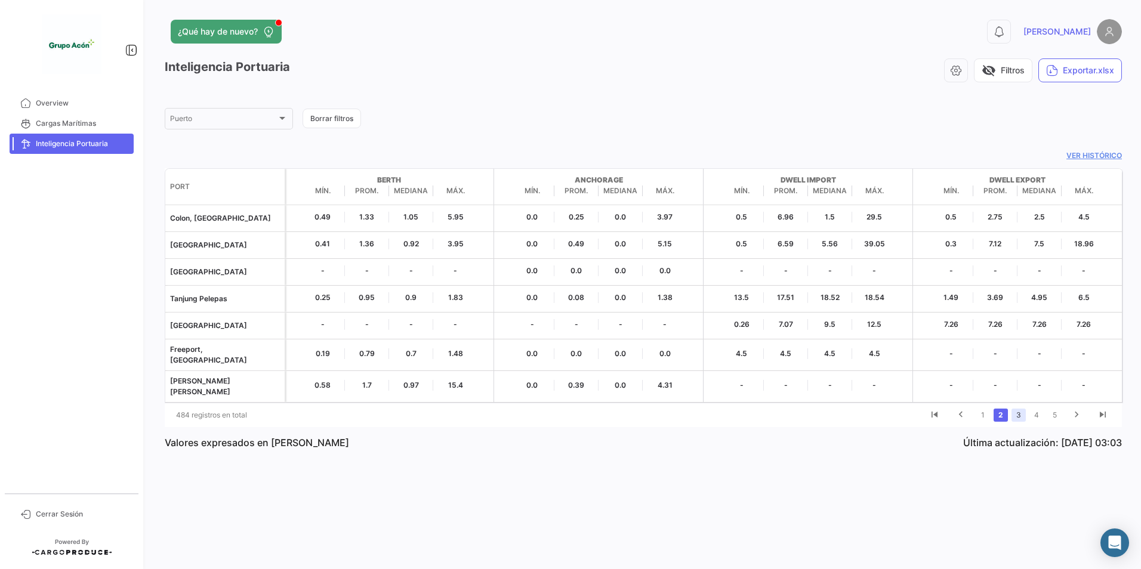
click at [1021, 409] on link "3" at bounding box center [1019, 415] width 14 height 13
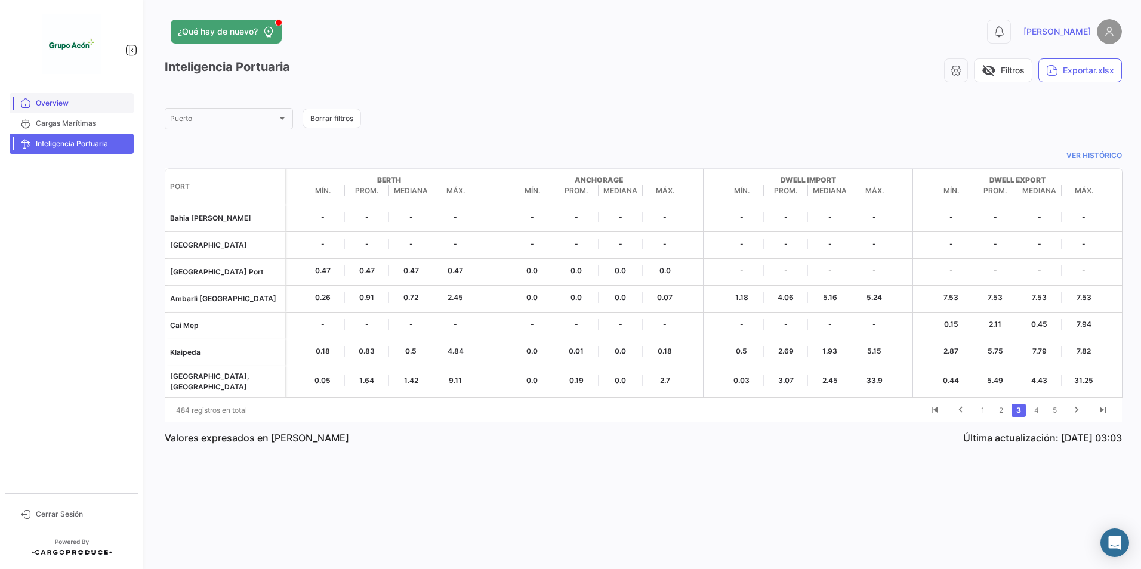
click at [53, 96] on link "Overview" at bounding box center [72, 103] width 124 height 20
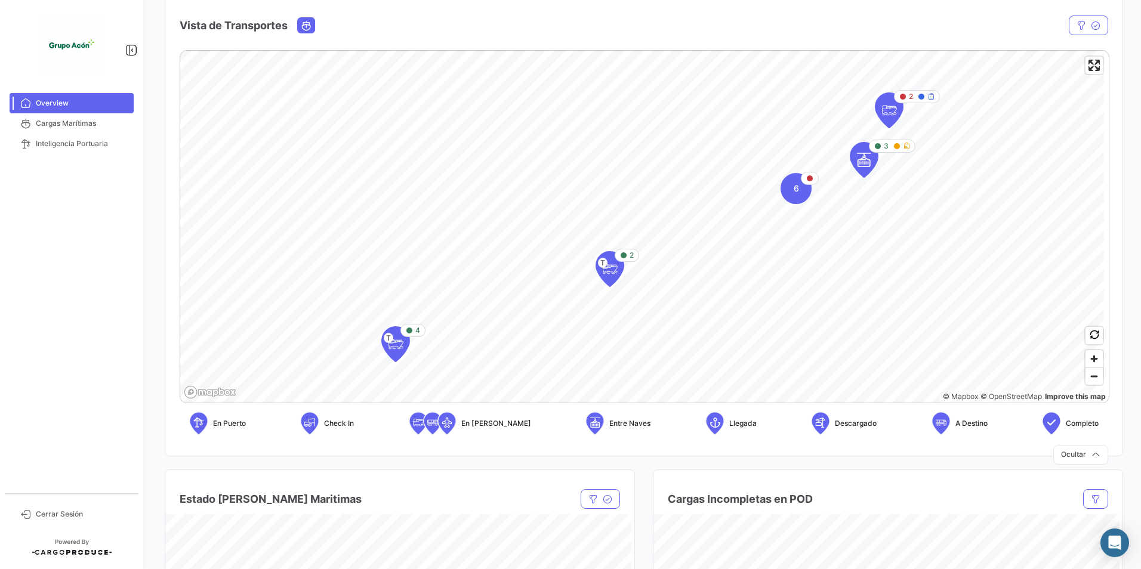
scroll to position [156, 0]
